Goal: Transaction & Acquisition: Purchase product/service

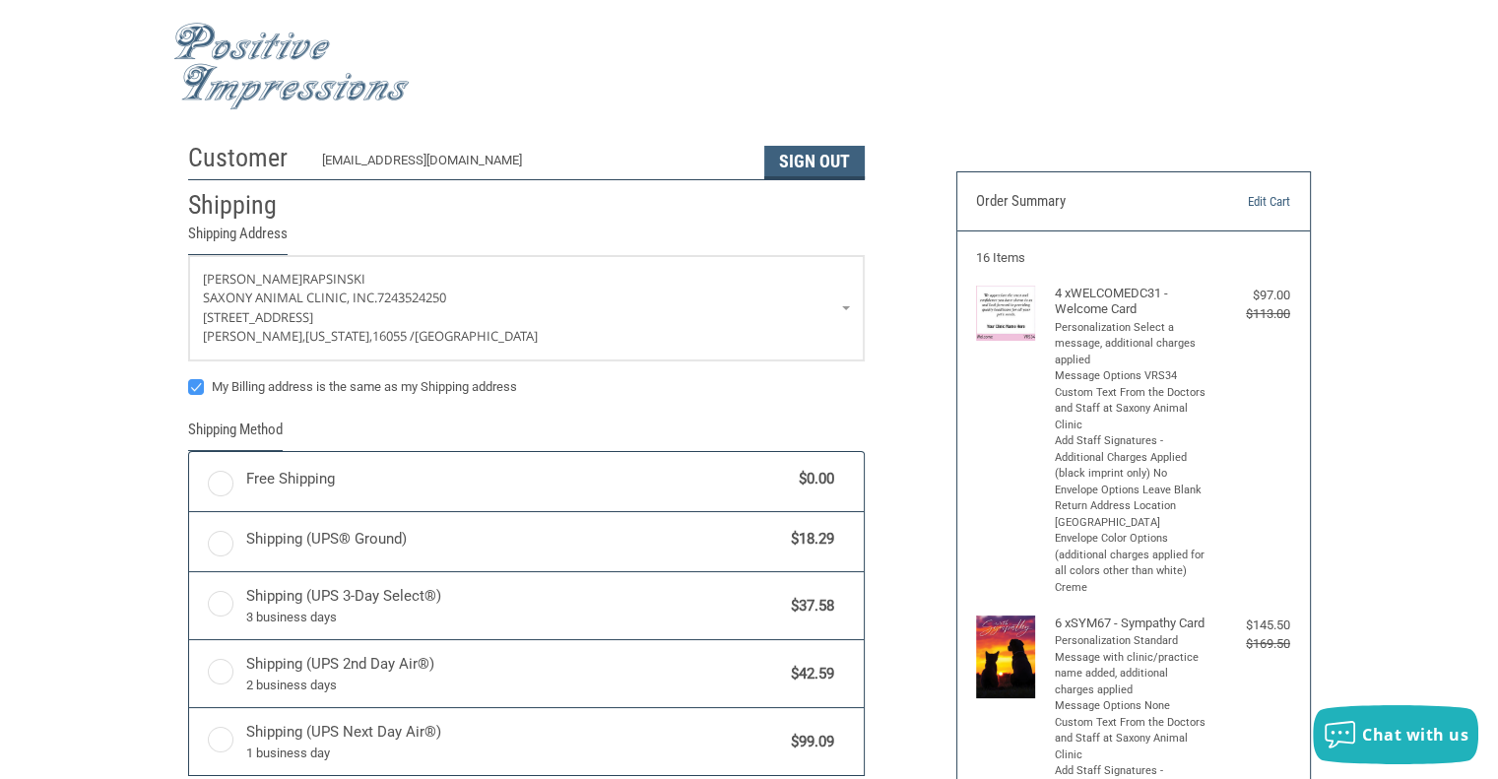
radio input "true"
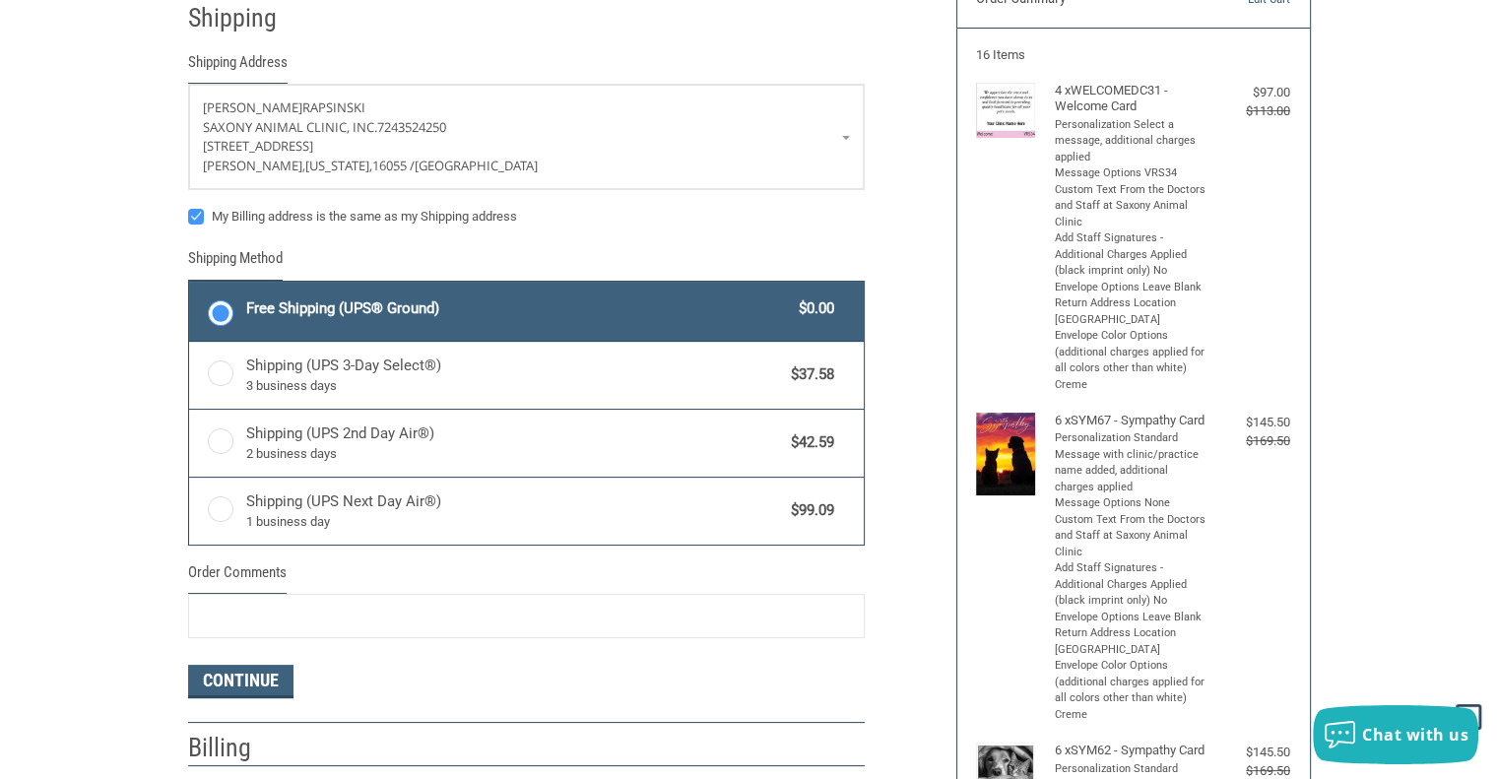
scroll to position [197, 0]
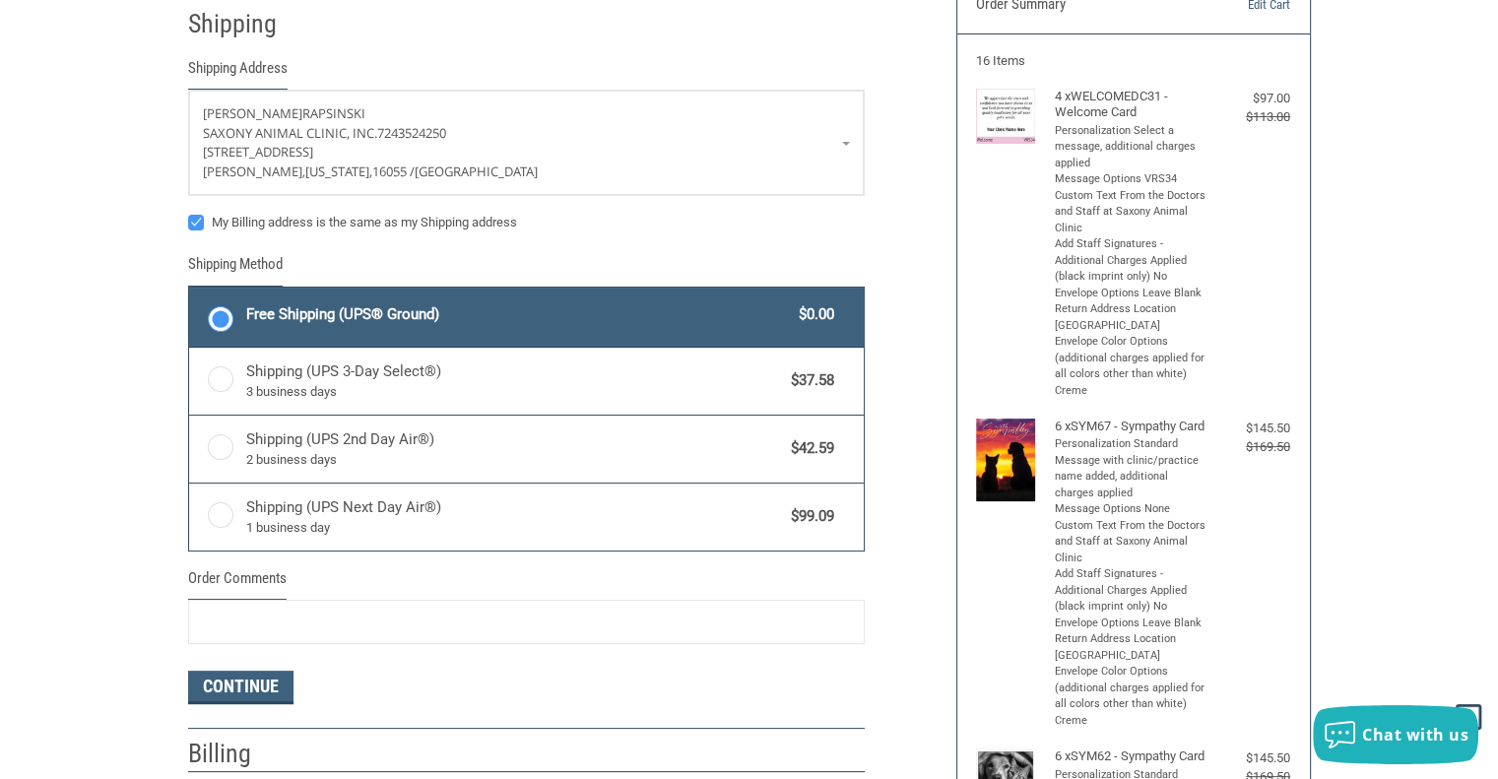
click at [1257, 94] on div "$97.00" at bounding box center [1250, 99] width 79 height 20
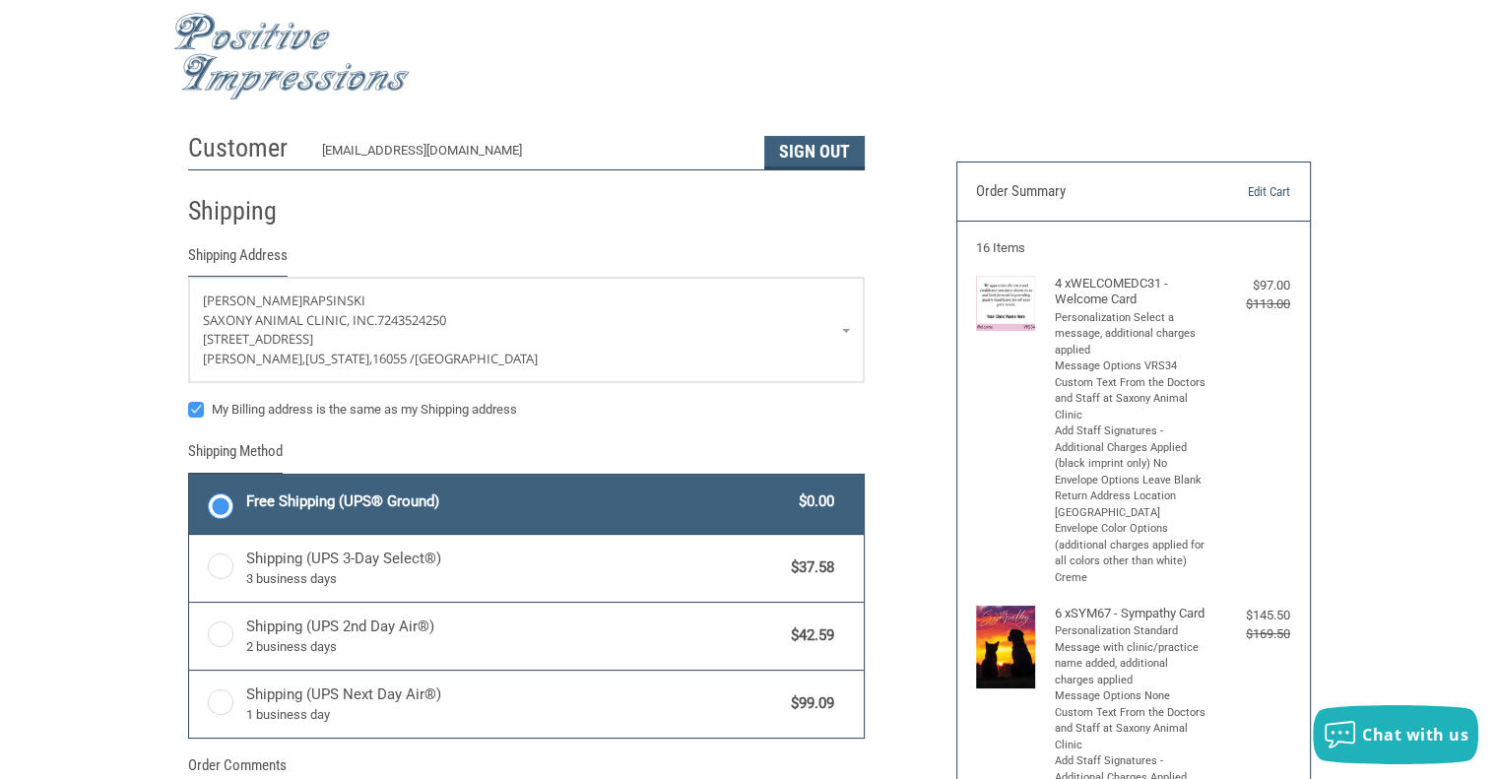
scroll to position [0, 0]
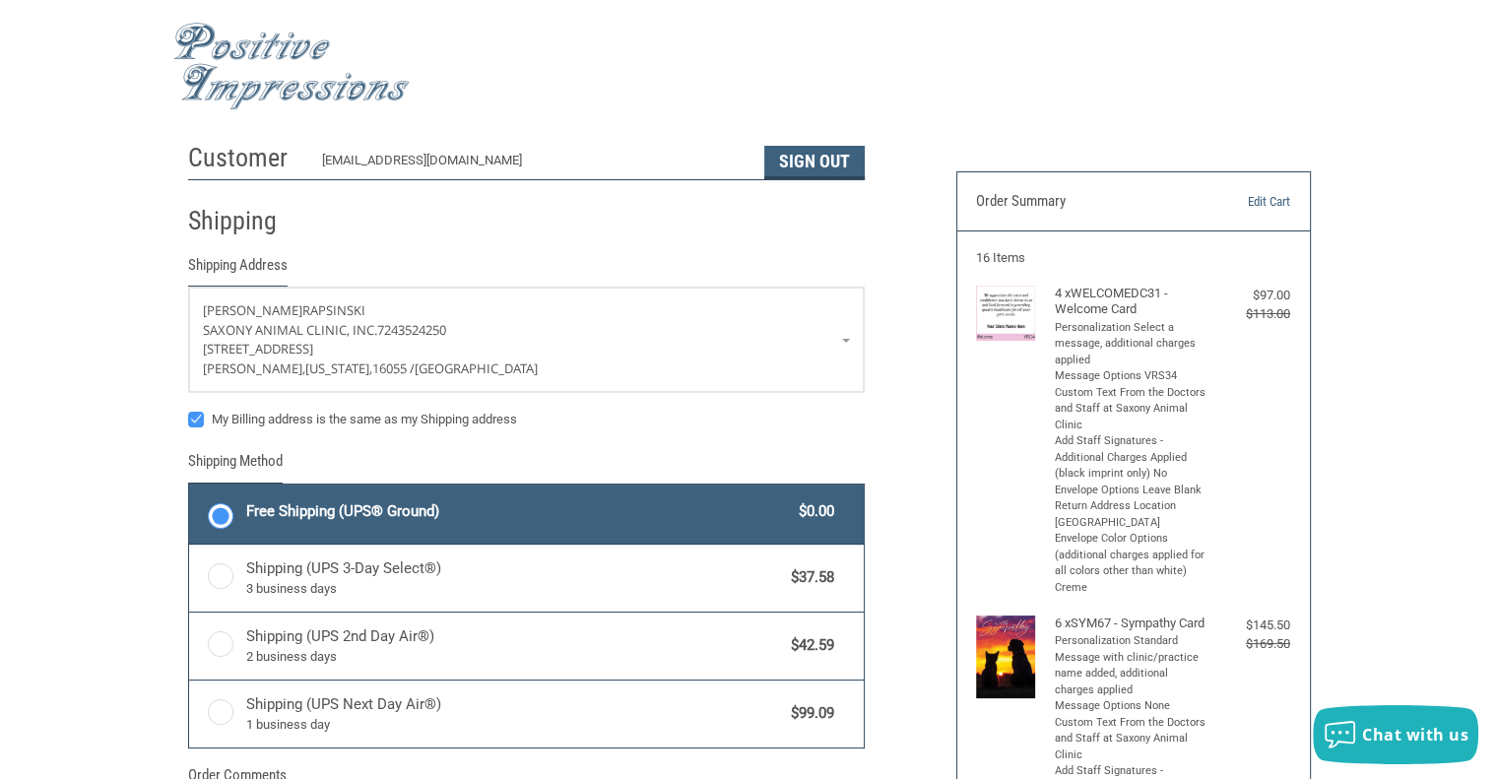
click at [1239, 188] on header "Order Summary Edit Cart" at bounding box center [1133, 201] width 353 height 58
click at [1262, 200] on link "Edit Cart" at bounding box center [1240, 202] width 100 height 20
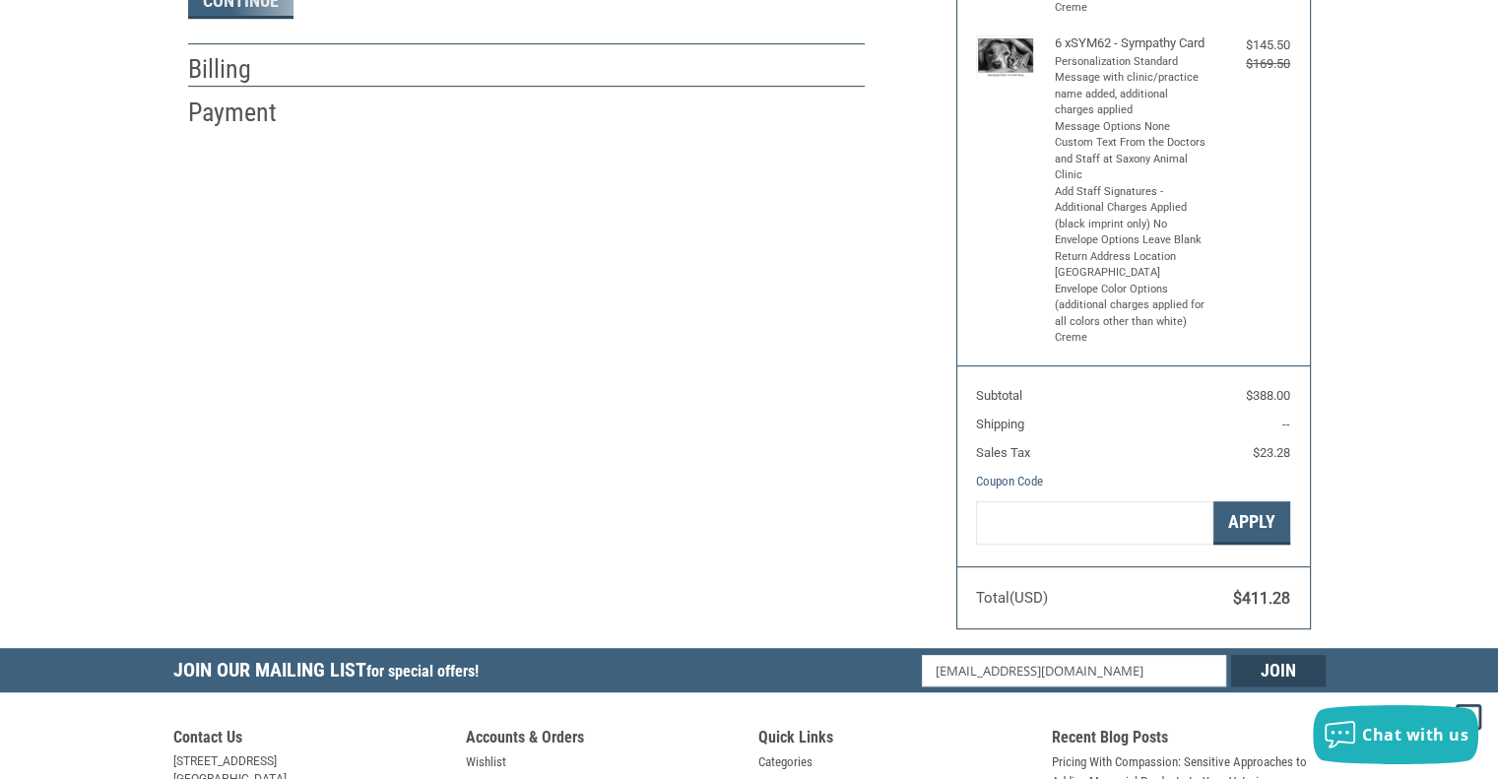
scroll to position [910, 0]
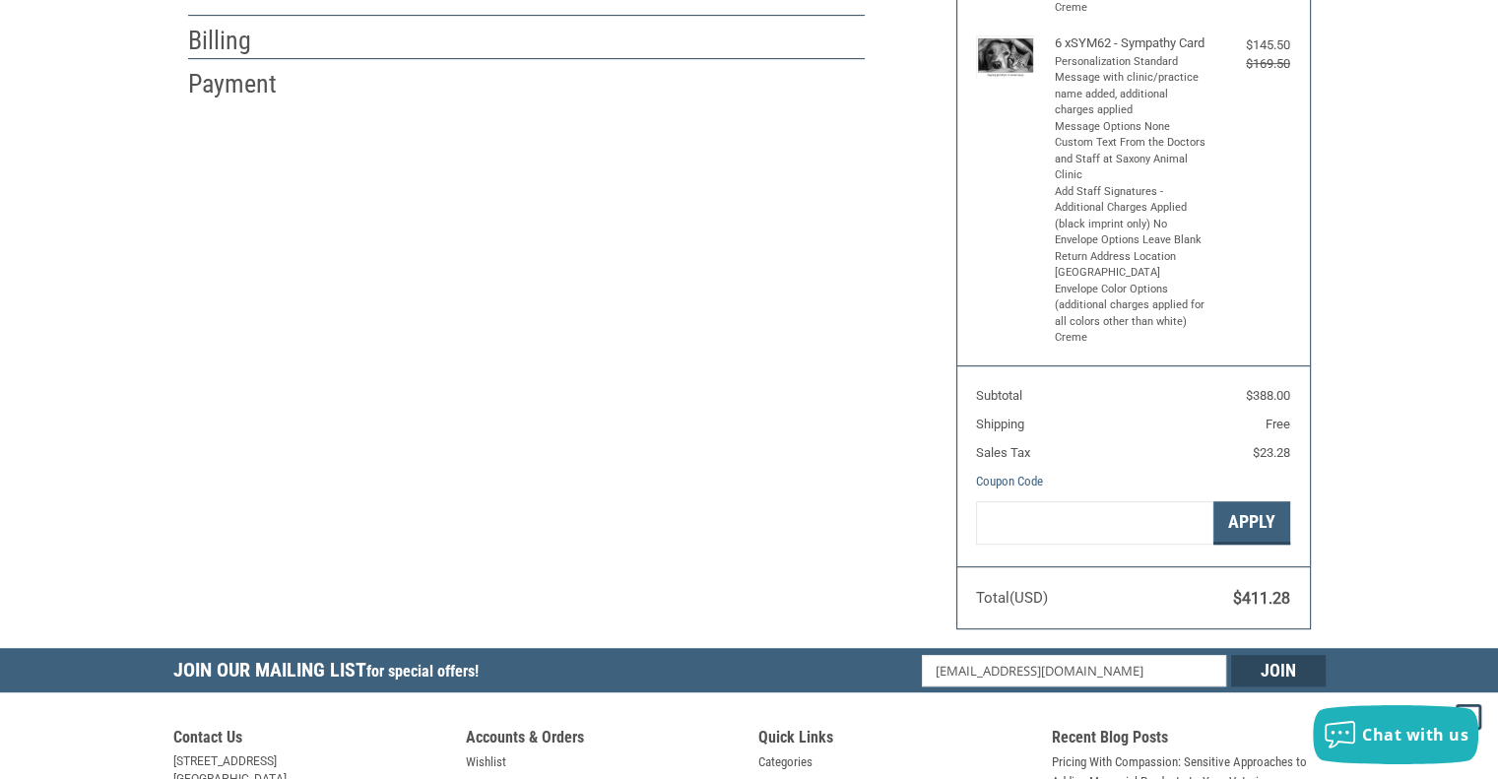
radio input "true"
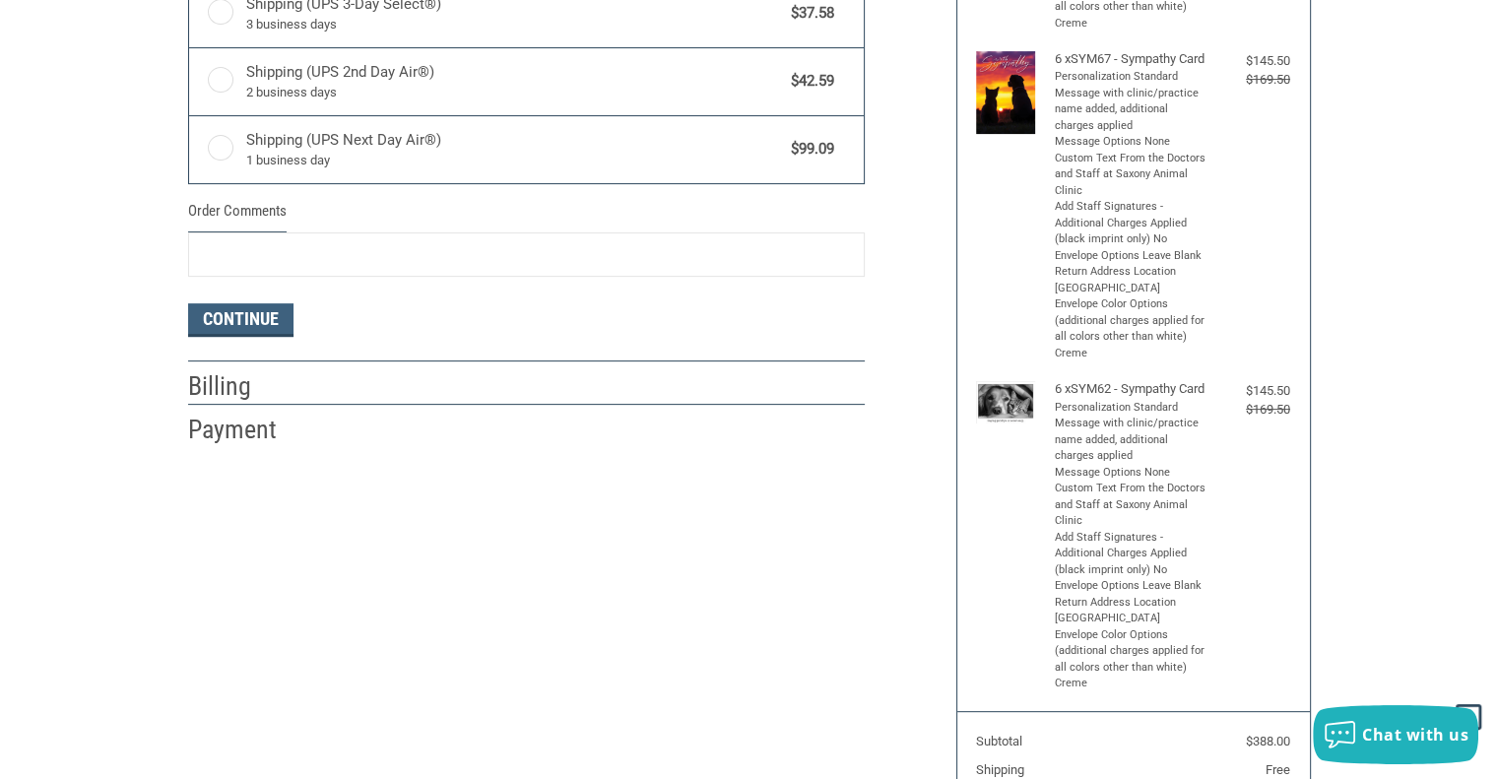
scroll to position [689, 0]
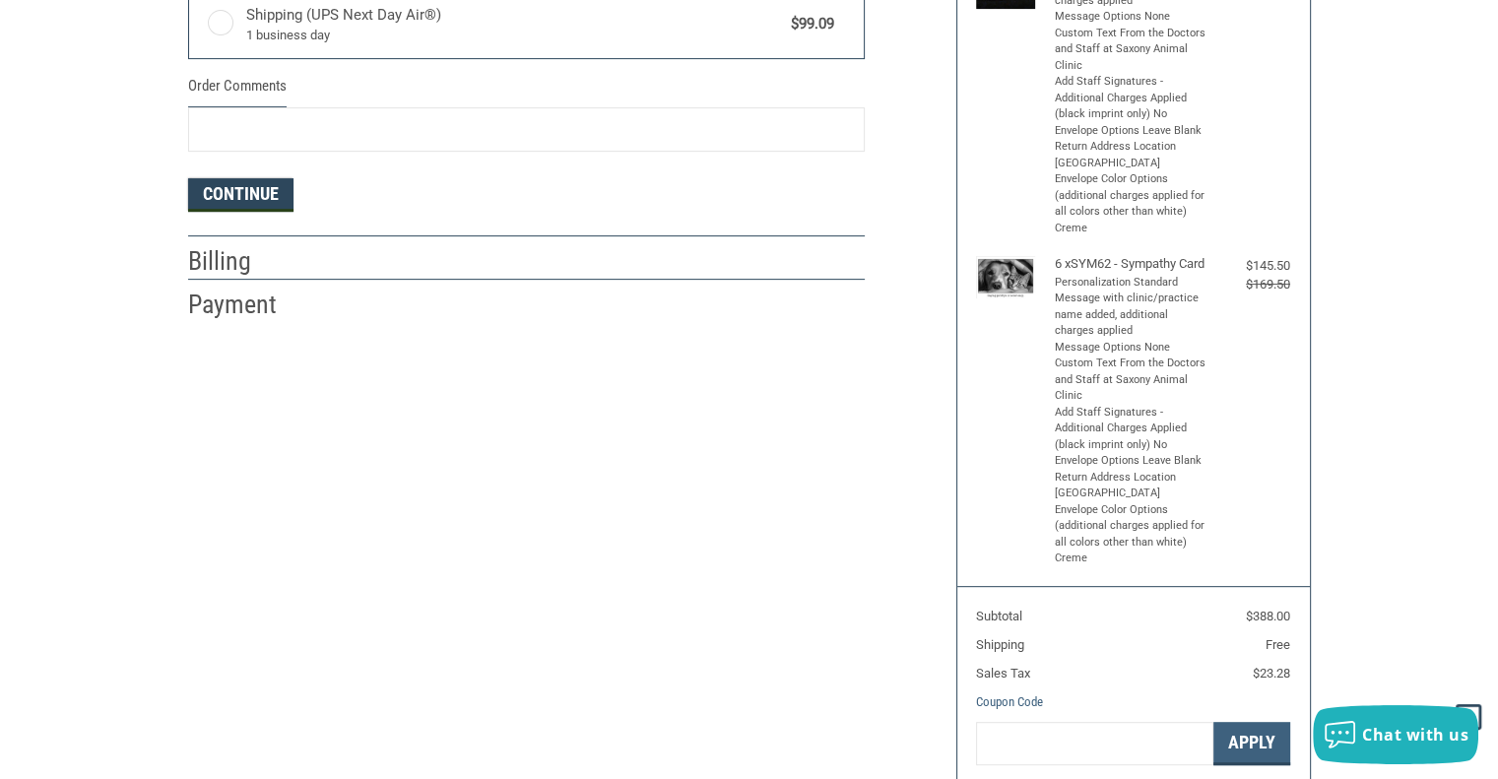
click at [252, 178] on button "Continue" at bounding box center [240, 194] width 105 height 33
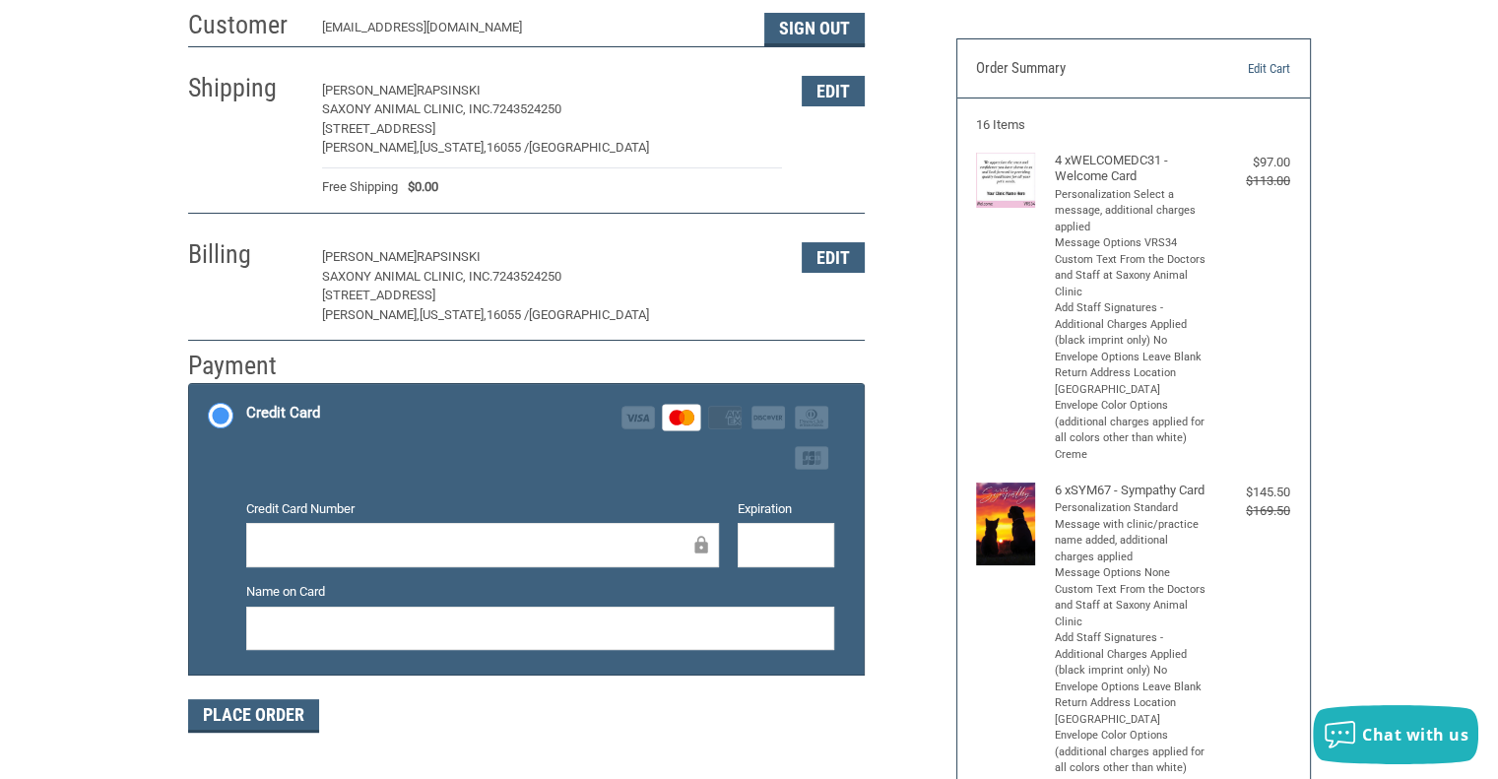
scroll to position [295, 0]
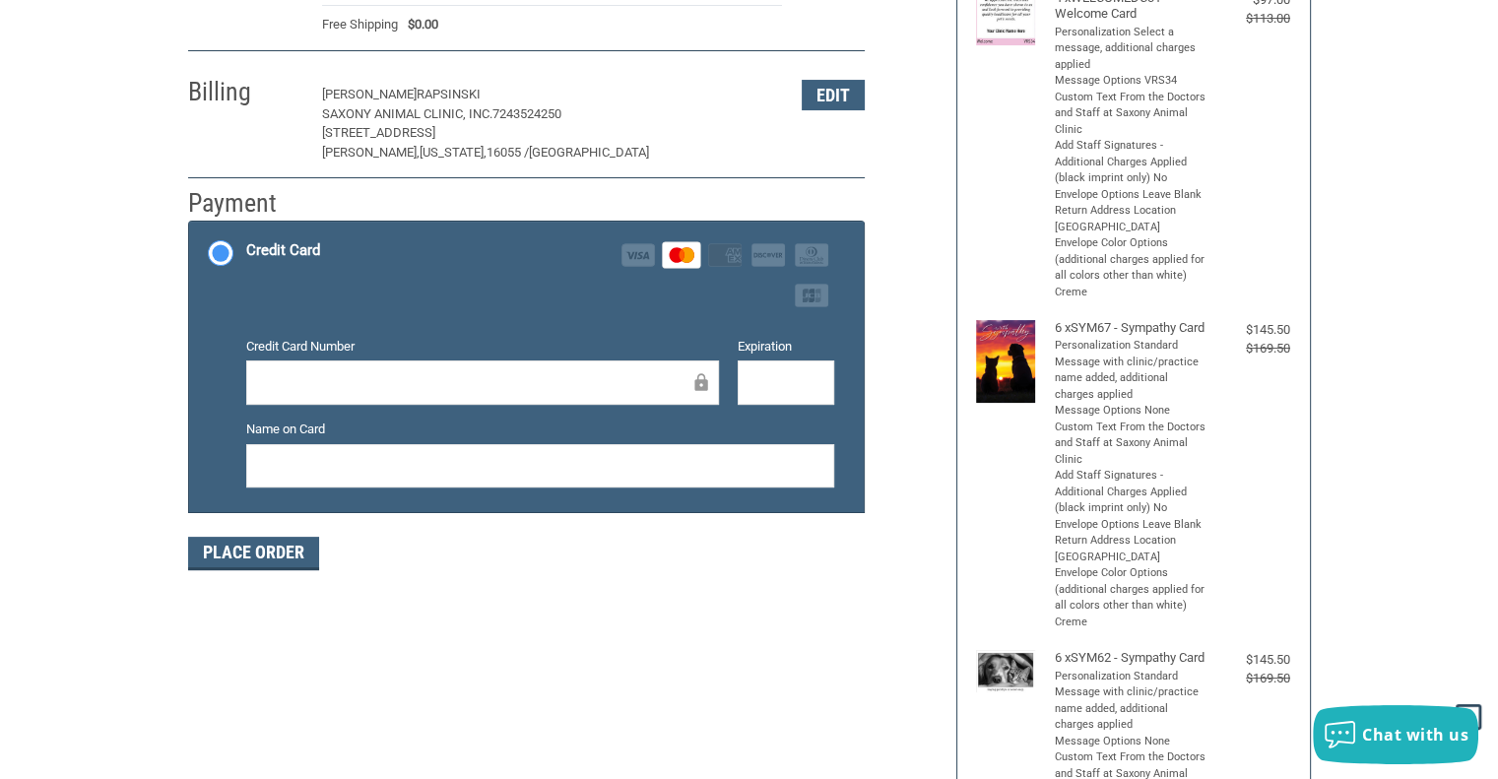
click at [325, 448] on div at bounding box center [540, 466] width 588 height 44
click at [291, 550] on button "Place Order" at bounding box center [253, 553] width 131 height 33
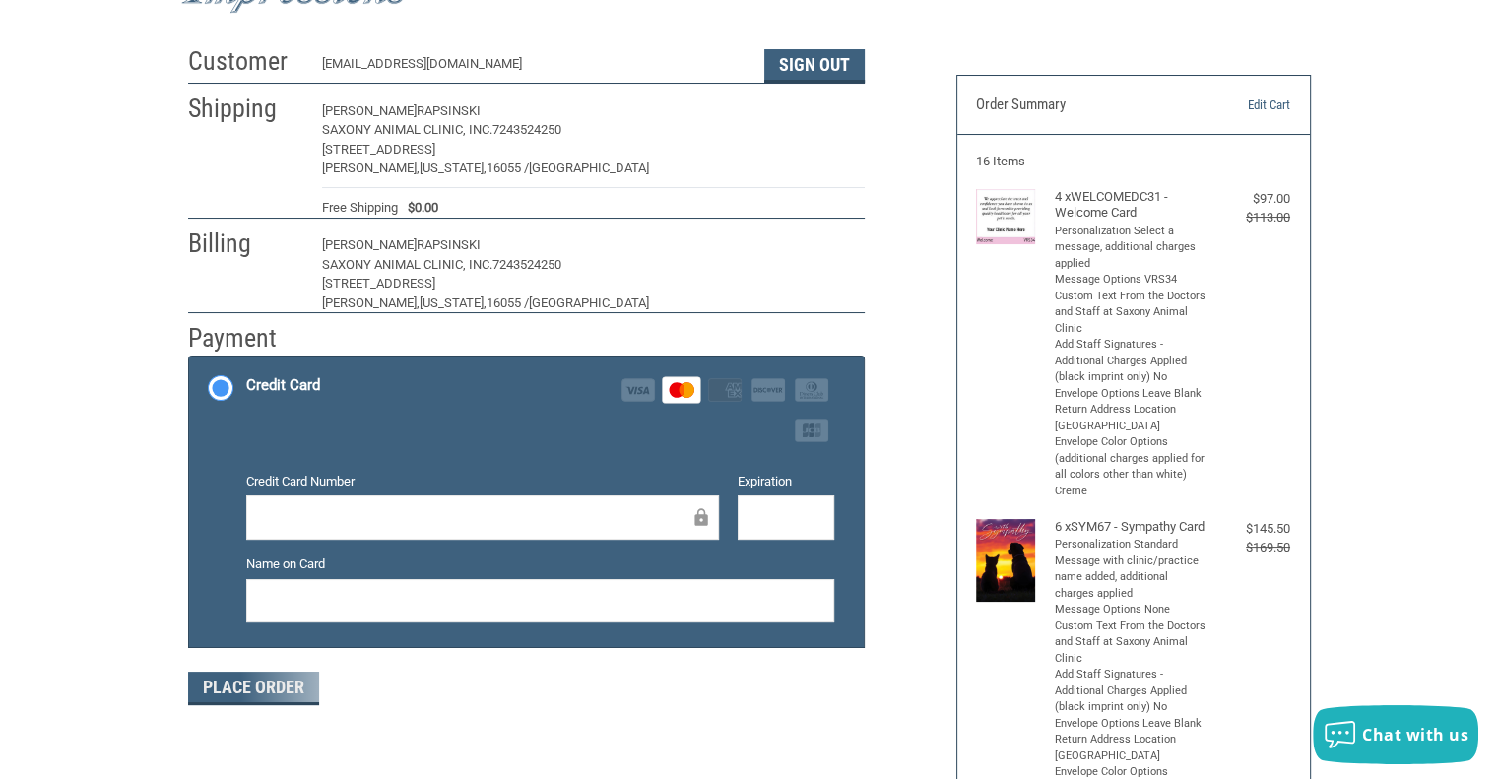
scroll to position [0, 0]
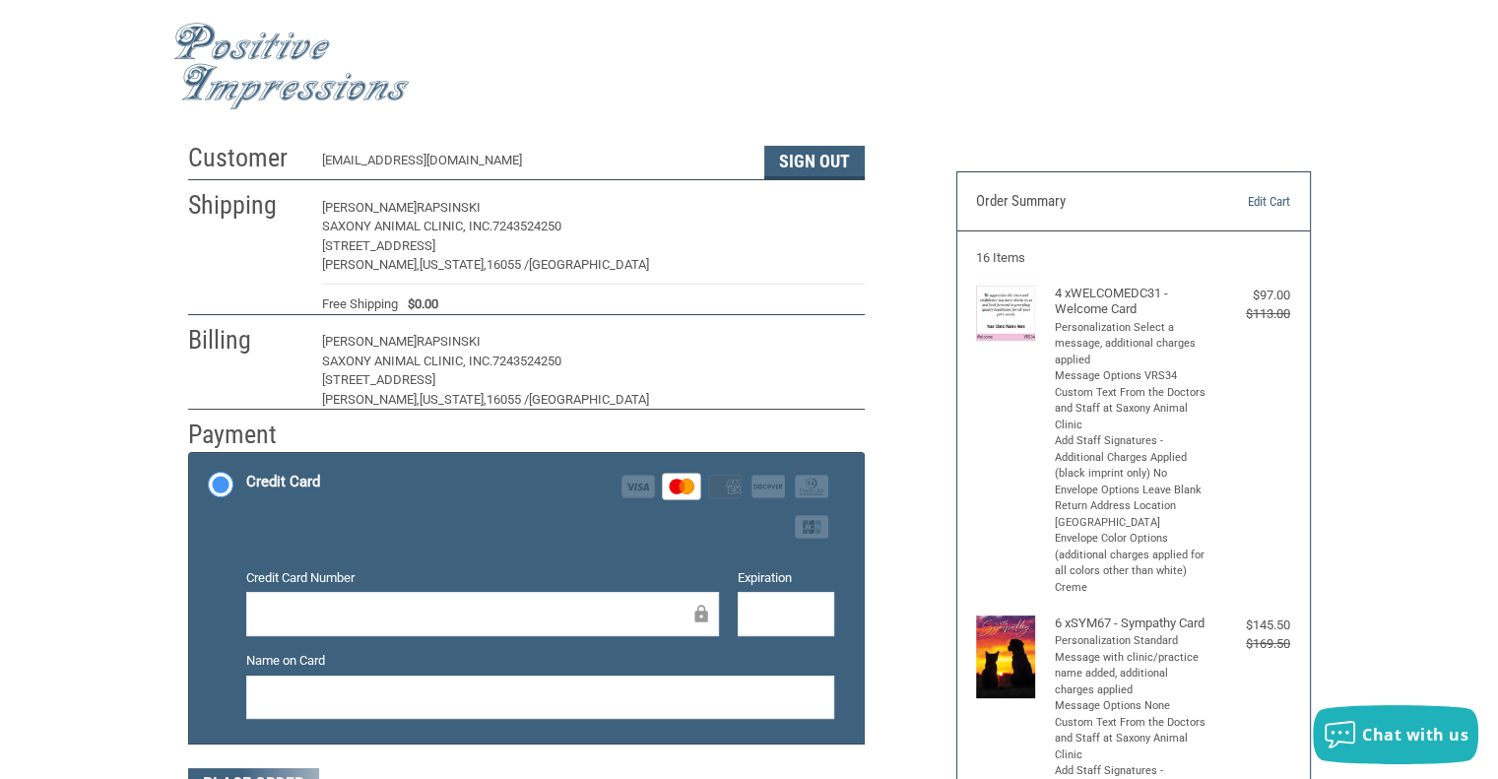
click at [421, 392] on span "[US_STATE]," at bounding box center [453, 399] width 67 height 15
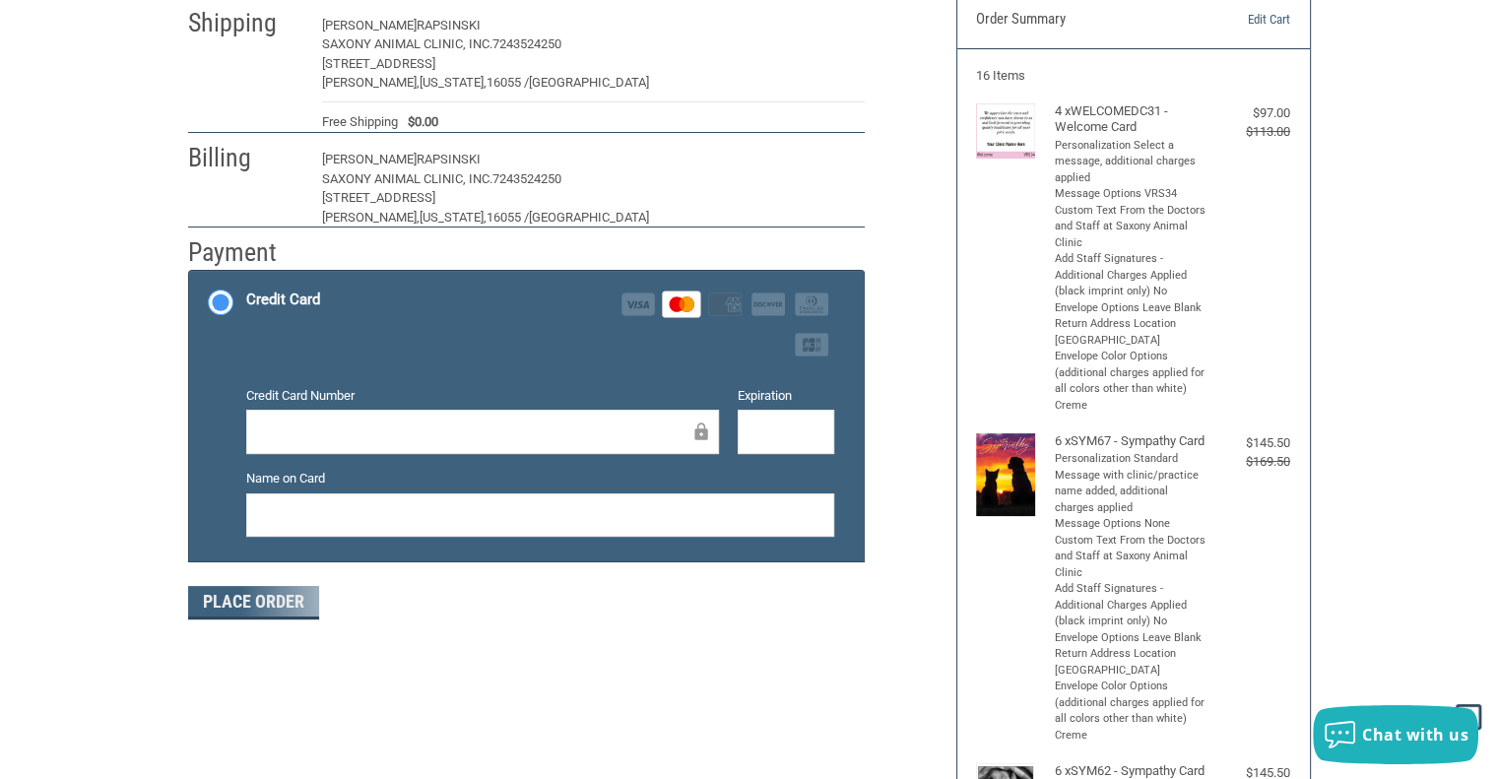
scroll to position [98, 0]
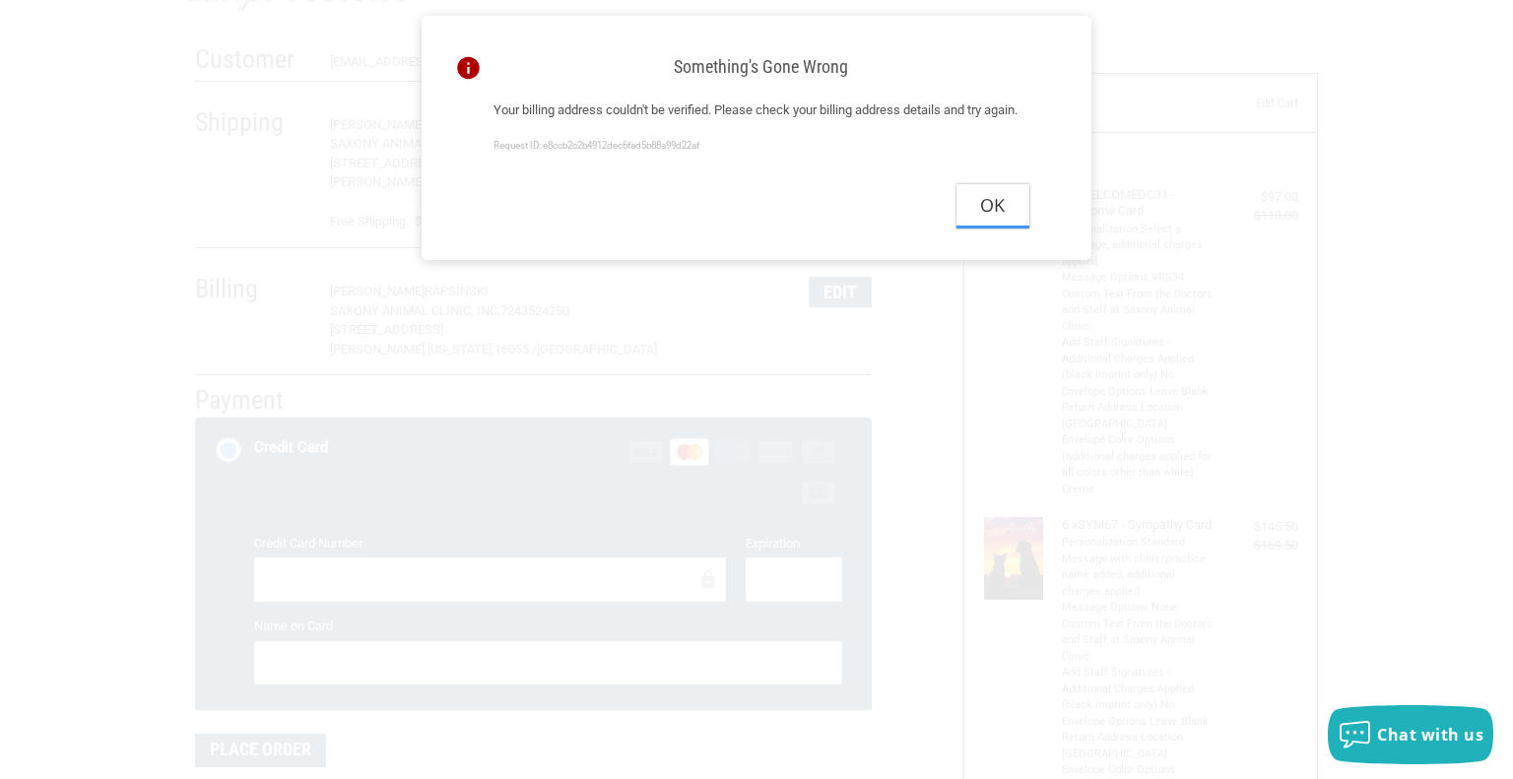
click at [997, 215] on button "Ok" at bounding box center [992, 206] width 73 height 44
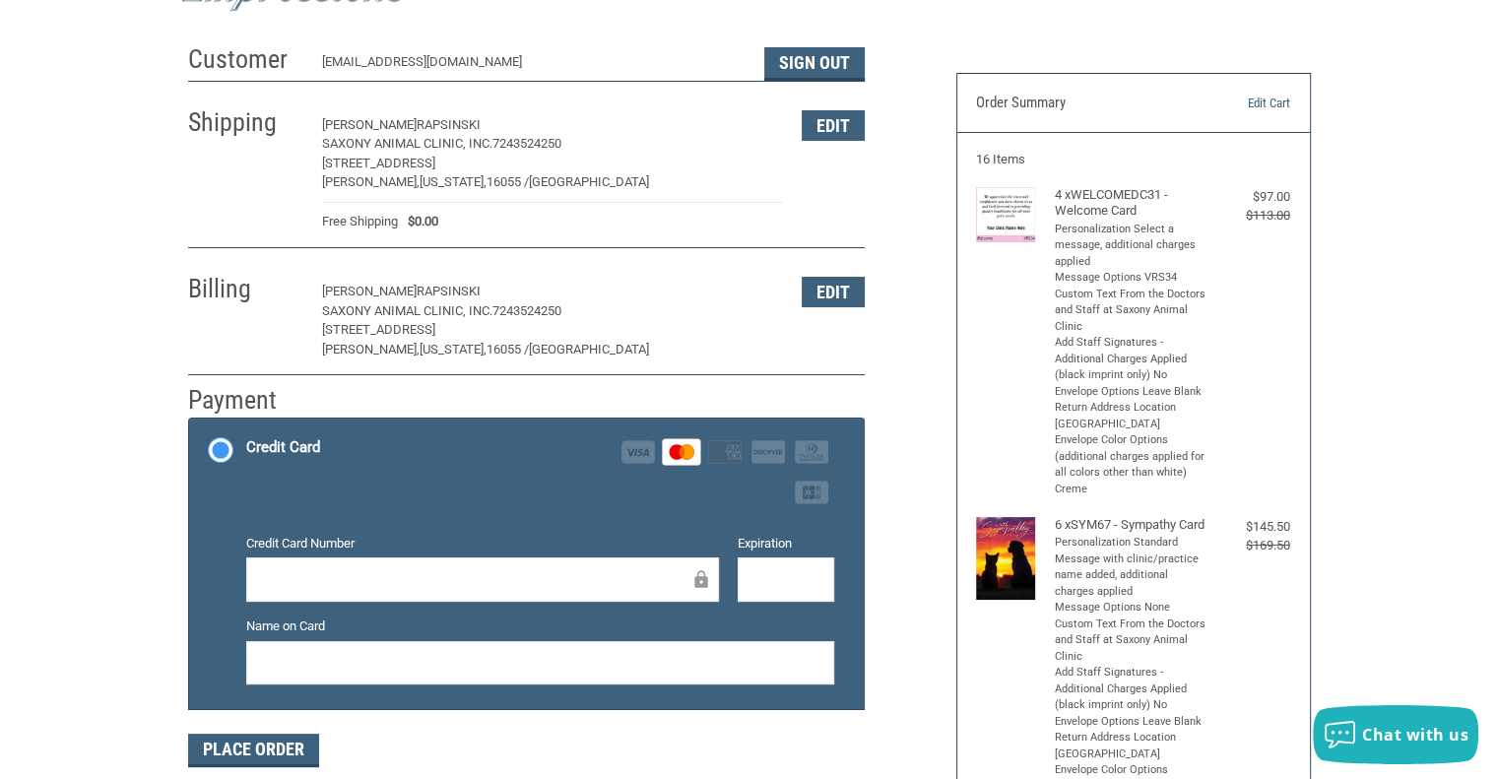
click at [275, 359] on div "Billing [PERSON_NAME] Saxony Animal Clinic, Inc. 7243524250 [STREET_ADDRESS][PE…" at bounding box center [526, 315] width 677 height 119
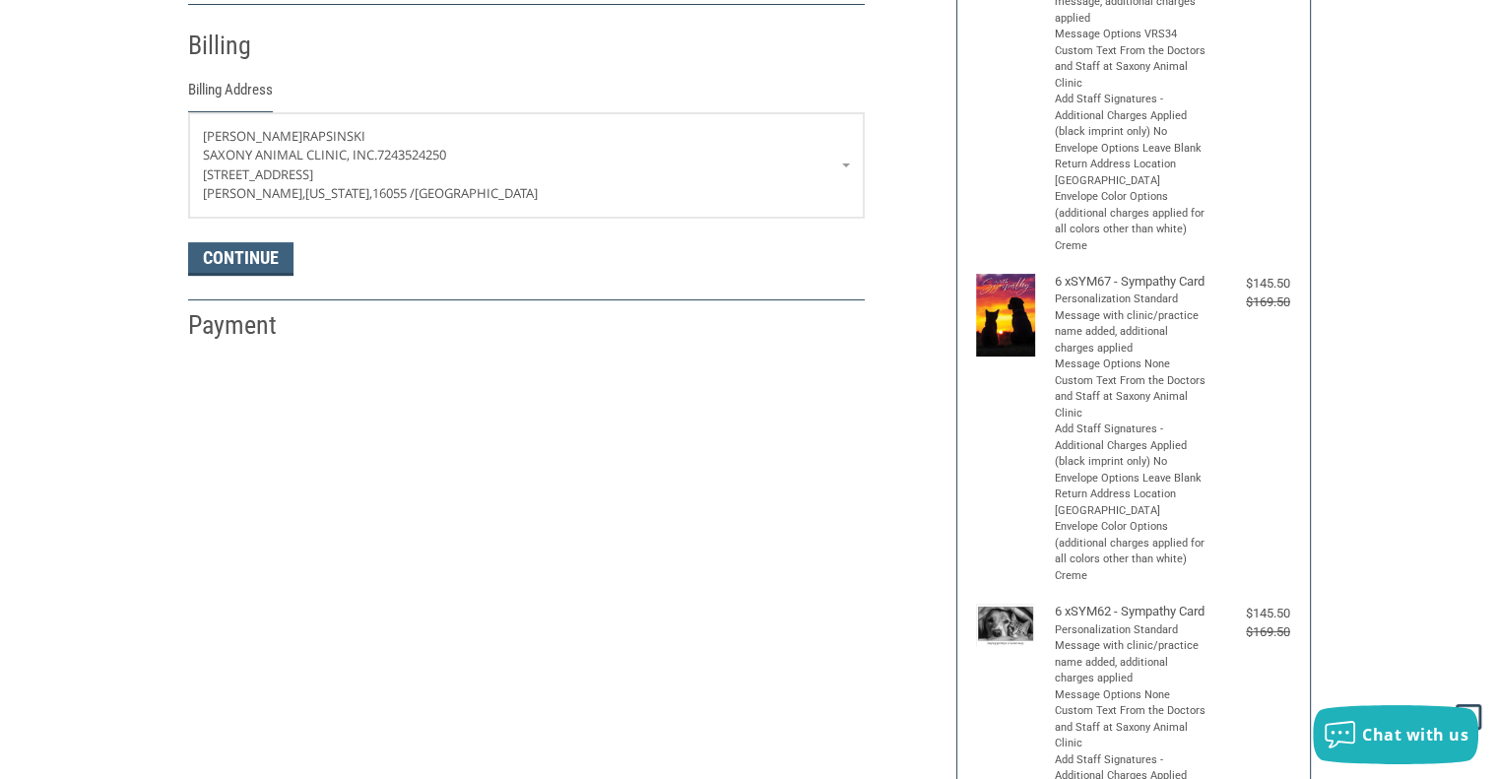
scroll to position [346, 0]
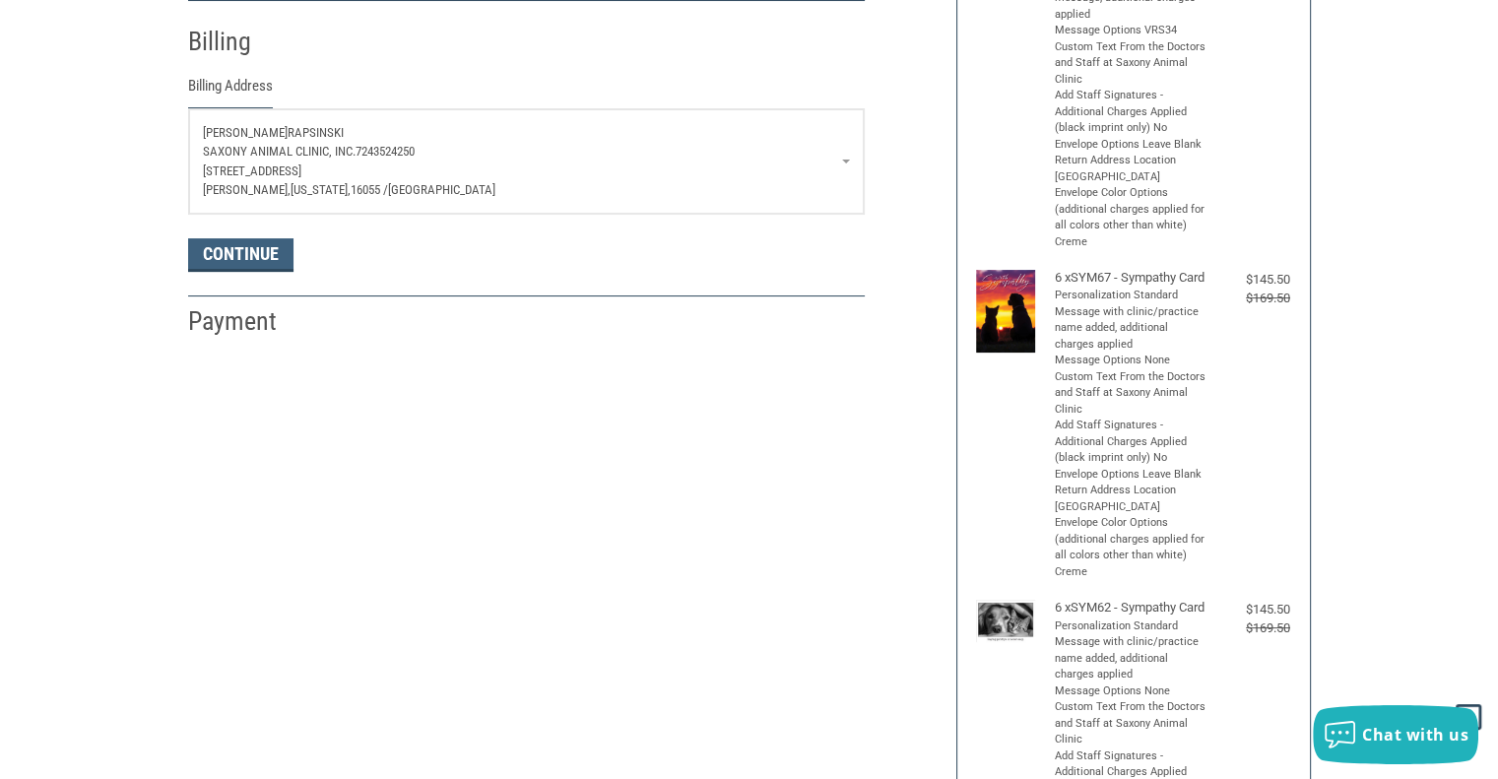
click at [363, 145] on span "7243524250" at bounding box center [384, 151] width 59 height 15
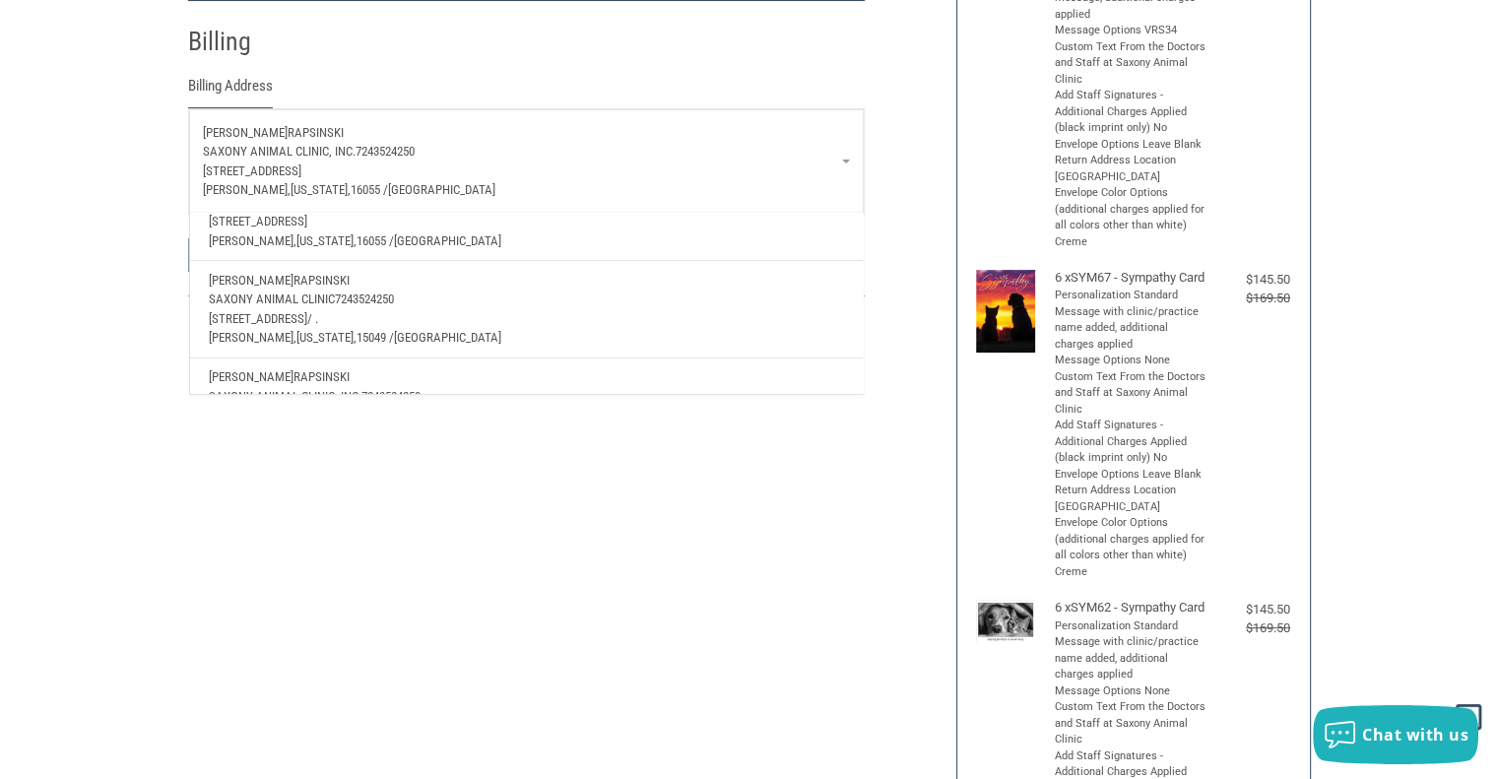
scroll to position [197, 0]
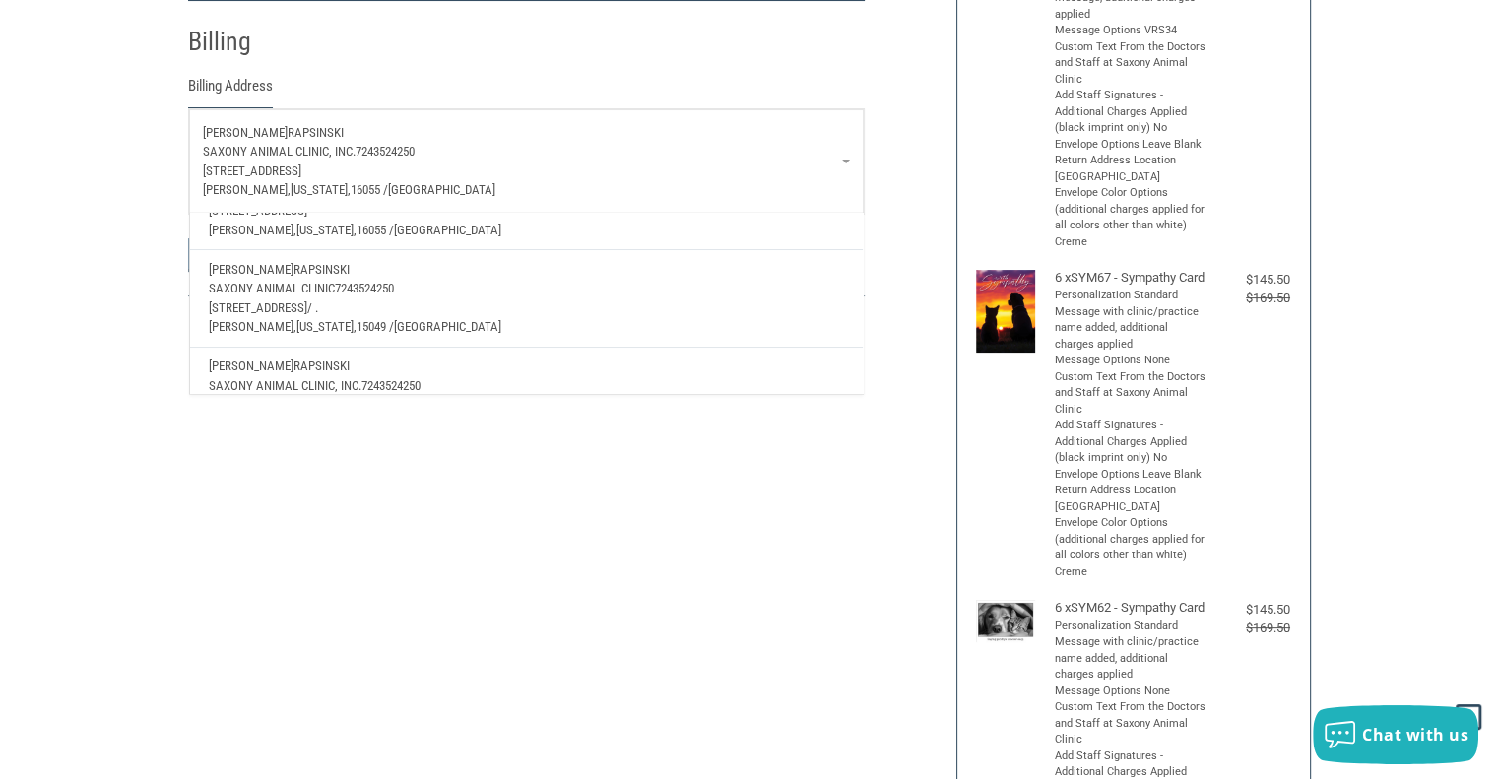
click at [366, 312] on p "[STREET_ADDRESS] / ." at bounding box center [526, 307] width 634 height 20
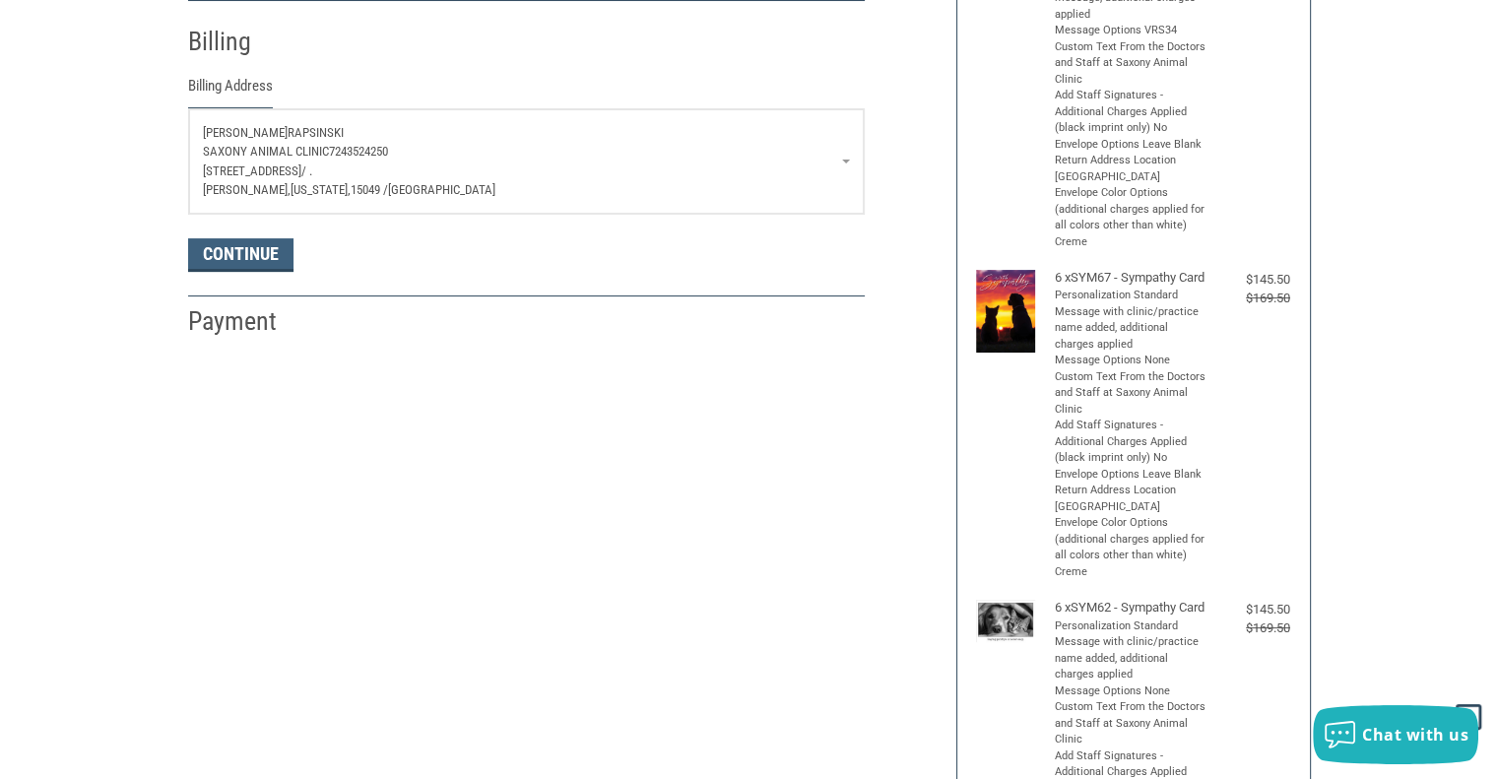
drag, startPoint x: 648, startPoint y: 390, endPoint x: 637, endPoint y: 387, distance: 11.2
drag, startPoint x: 637, startPoint y: 387, endPoint x: 240, endPoint y: 267, distance: 414.6
click at [240, 267] on button "Continue" at bounding box center [240, 254] width 105 height 33
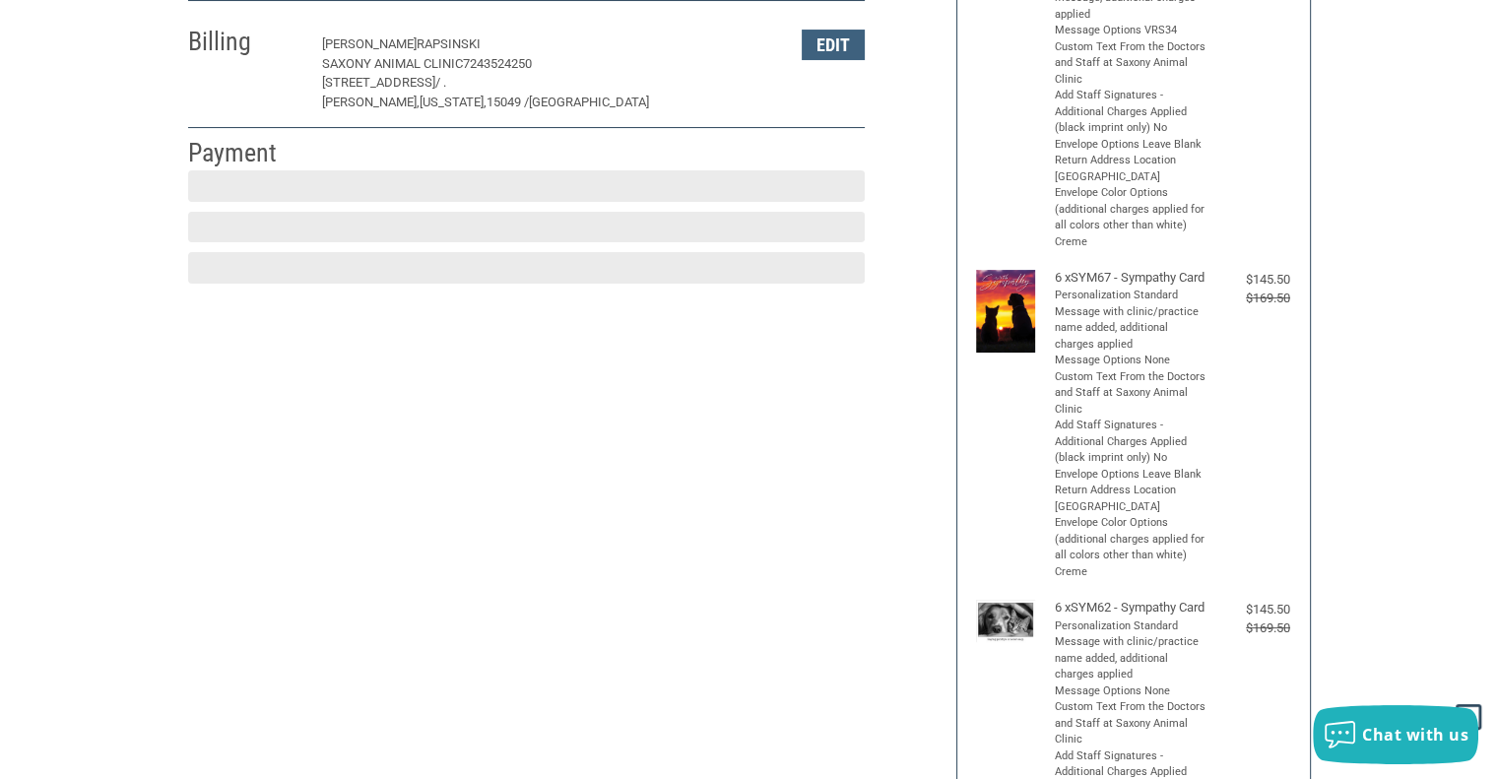
scroll to position [317, 0]
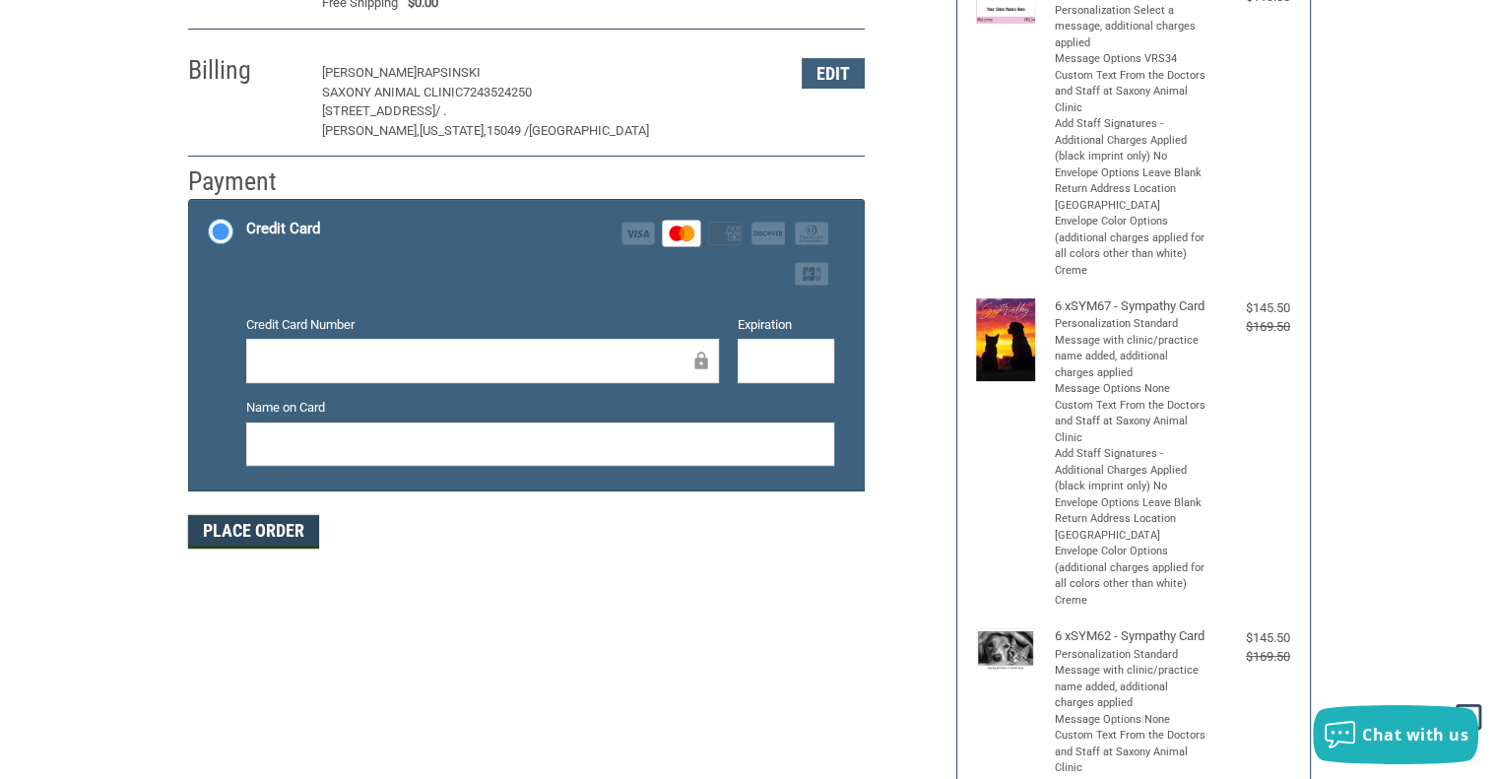
click at [276, 515] on button "Place Order" at bounding box center [253, 531] width 131 height 33
